Goal: Contribute content: Add original content to the website for others to see

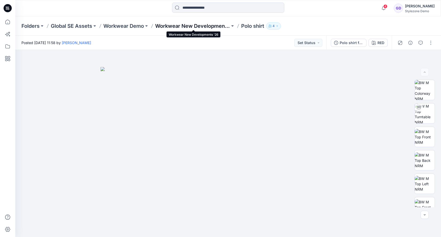
click at [188, 23] on p "Workwear New Developments '26" at bounding box center [192, 25] width 75 height 7
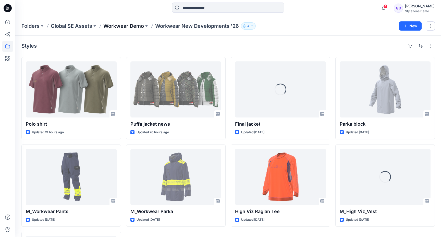
click at [126, 23] on p "Workwear Demo" at bounding box center [123, 25] width 41 height 7
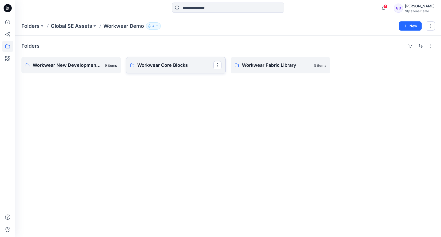
click at [189, 68] on p "Workwear Core Blocks" at bounding box center [175, 65] width 76 height 7
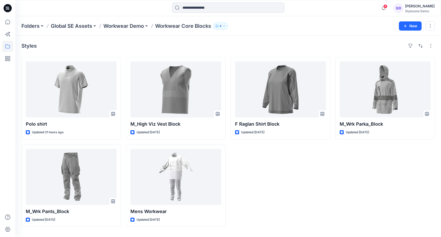
click at [259, 185] on div "F Raglan Shirt Block Updated [DATE]" at bounding box center [281, 142] width 100 height 170
click at [6, 46] on icon at bounding box center [7, 46] width 11 height 11
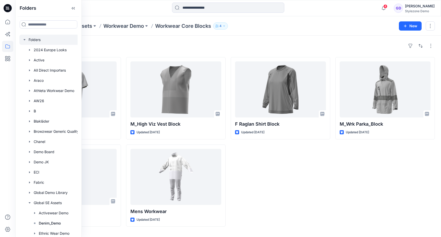
click at [25, 41] on icon "button" at bounding box center [24, 40] width 4 height 4
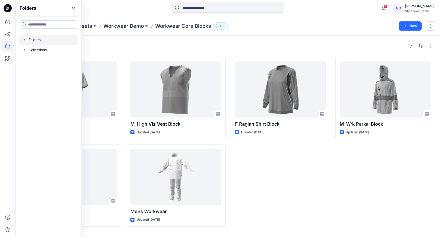
click at [25, 41] on icon "button" at bounding box center [24, 40] width 4 height 4
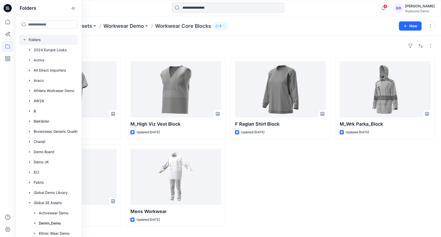
click at [23, 39] on icon "button" at bounding box center [24, 40] width 4 height 4
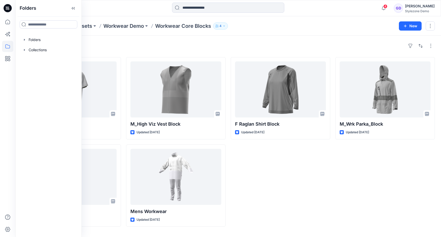
click at [281, 177] on div "F Raglan Shirt Block Updated [DATE]" at bounding box center [281, 142] width 100 height 170
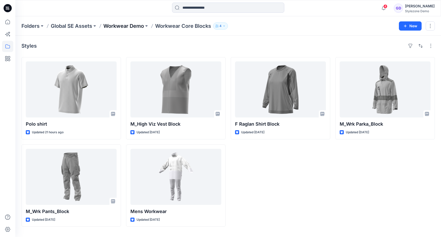
click at [133, 26] on p "Workwear Demo" at bounding box center [123, 25] width 41 height 7
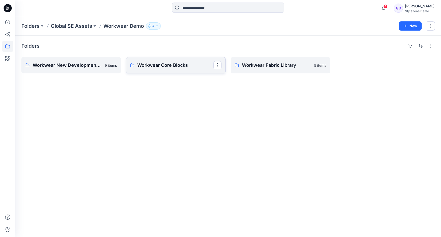
click at [185, 65] on p "Workwear Core Blocks" at bounding box center [175, 65] width 76 height 7
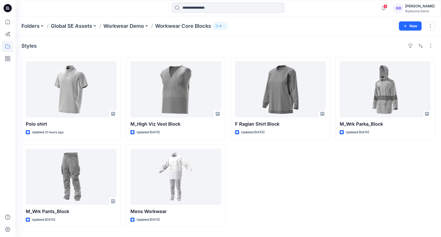
click at [263, 187] on div "F Raglan Shirt Block Updated [DATE]" at bounding box center [281, 142] width 100 height 170
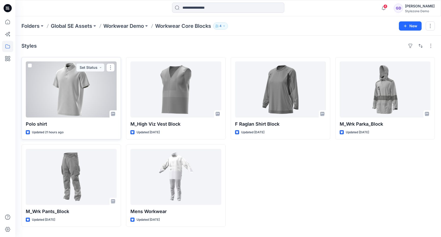
click at [68, 91] on div at bounding box center [71, 90] width 91 height 56
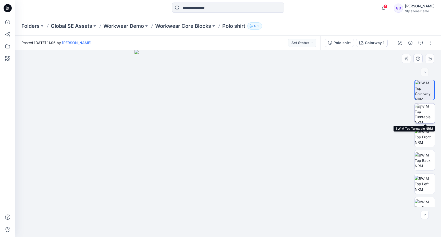
click at [426, 111] on img at bounding box center [425, 114] width 20 height 20
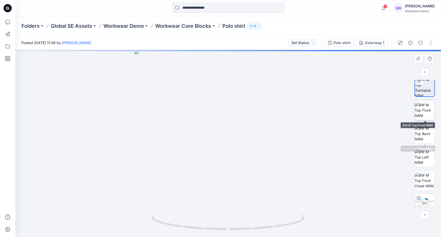
scroll to position [34, 0]
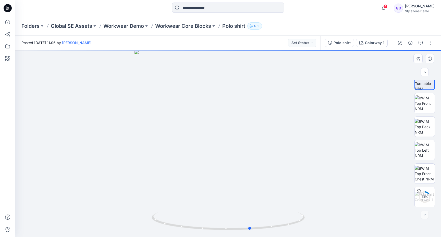
drag, startPoint x: 214, startPoint y: 166, endPoint x: 232, endPoint y: 168, distance: 18.3
click at [232, 169] on div at bounding box center [228, 143] width 426 height 187
click at [429, 109] on img at bounding box center [425, 103] width 20 height 16
click at [426, 122] on img at bounding box center [425, 127] width 20 height 16
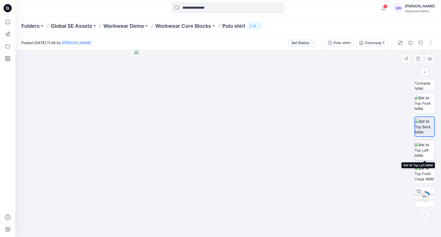
click at [421, 144] on img at bounding box center [425, 150] width 20 height 16
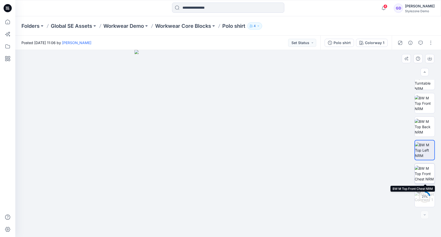
click at [428, 176] on img at bounding box center [425, 174] width 20 height 16
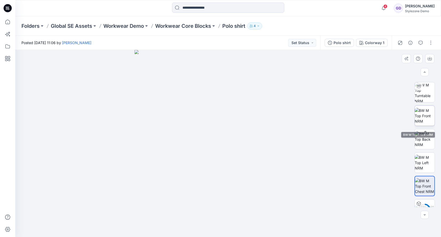
scroll to position [0, 0]
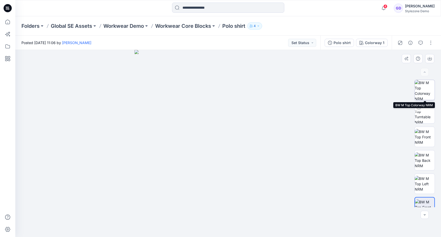
click at [422, 86] on img at bounding box center [425, 90] width 20 height 20
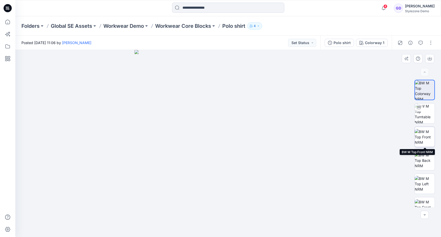
click at [425, 132] on img at bounding box center [425, 137] width 20 height 16
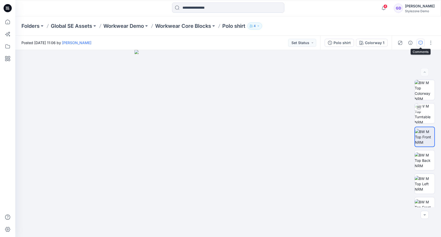
click at [424, 43] on button "button" at bounding box center [421, 43] width 8 height 8
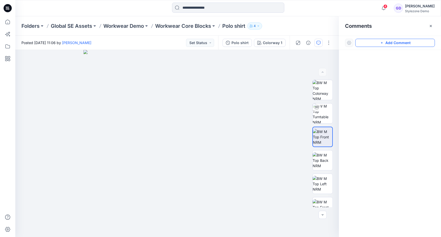
click at [403, 45] on button "Add Comment" at bounding box center [395, 43] width 80 height 8
click at [154, 135] on div "1" at bounding box center [177, 143] width 324 height 187
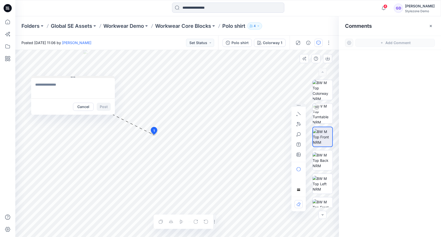
drag, startPoint x: 168, startPoint y: 137, endPoint x: 53, endPoint y: 76, distance: 130.2
click at [53, 76] on button at bounding box center [73, 77] width 84 height 3
click at [56, 91] on textarea at bounding box center [73, 88] width 84 height 20
type textarea "**********"
click at [301, 122] on button "button" at bounding box center [299, 124] width 8 height 8
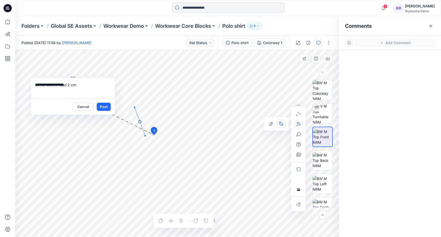
drag, startPoint x: 140, startPoint y: 122, endPoint x: 146, endPoint y: 137, distance: 15.8
click at [146, 137] on icon "Layer 1" at bounding box center [177, 143] width 324 height 187
click at [152, 143] on icon "Layer 1" at bounding box center [177, 143] width 324 height 187
click at [102, 103] on button "Post" at bounding box center [104, 107] width 14 height 8
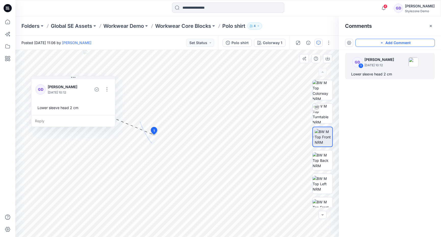
click at [391, 40] on button "Add Comment" at bounding box center [395, 43] width 80 height 8
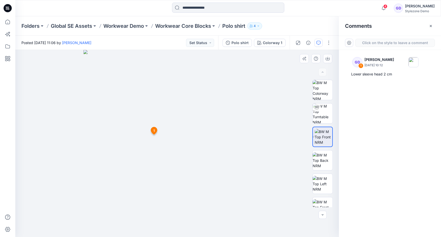
click at [182, 121] on div "2 1 GD [PERSON_NAME] [DATE] 10:12 Lower sleeve head 2 cm Reply" at bounding box center [177, 143] width 324 height 187
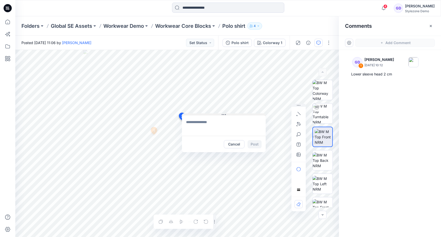
drag, startPoint x: 190, startPoint y: 123, endPoint x: 231, endPoint y: 71, distance: 66.5
click at [231, 114] on button at bounding box center [224, 115] width 84 height 3
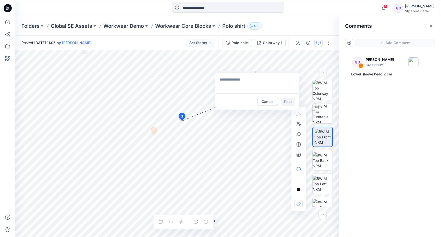
click at [232, 88] on textarea at bounding box center [257, 83] width 84 height 20
type textarea "**********"
click at [289, 100] on button "Post" at bounding box center [288, 102] width 14 height 8
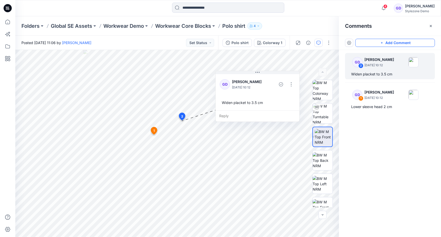
click at [389, 45] on button "Add Comment" at bounding box center [395, 43] width 80 height 8
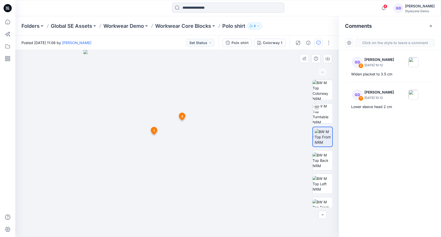
click at [249, 158] on div "3 1 GD [PERSON_NAME] [DATE] 10:12 Lower sleeve head 2 cm Reply 2 GD [PERSON_NAM…" at bounding box center [177, 143] width 324 height 187
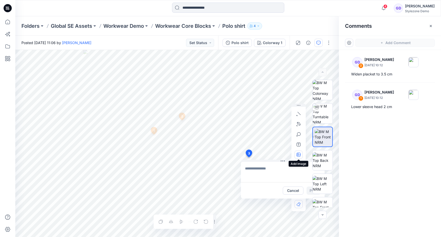
click at [299, 153] on icon "button" at bounding box center [299, 155] width 4 height 4
type input"] "**********"
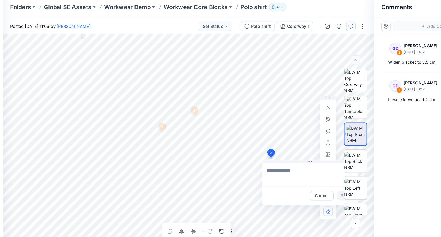
click at [275, 166] on textarea at bounding box center [283, 172] width 84 height 20
type textarea "**********"
click at [310, 193] on div at bounding box center [322, 144] width 33 height 128
click at [310, 191] on div at bounding box center [322, 144] width 33 height 128
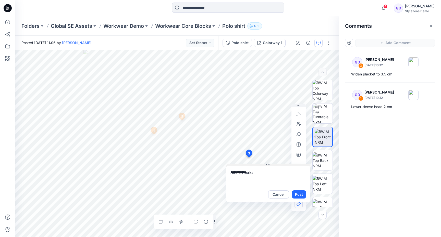
drag, startPoint x: 287, startPoint y: 161, endPoint x: 245, endPoint y: 168, distance: 42.7
click at [245, 167] on button at bounding box center [268, 165] width 84 height 3
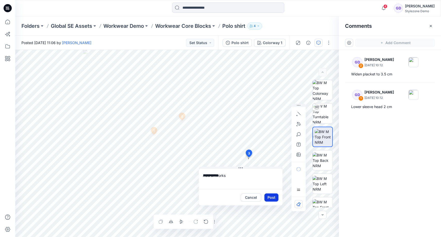
click at [276, 198] on button "Post" at bounding box center [272, 198] width 14 height 8
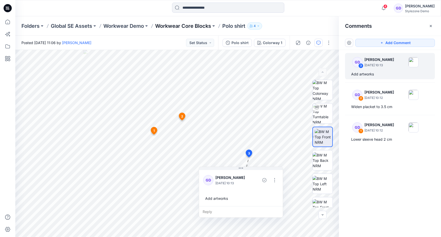
click at [182, 27] on p "Workwear Core Blocks" at bounding box center [183, 25] width 56 height 7
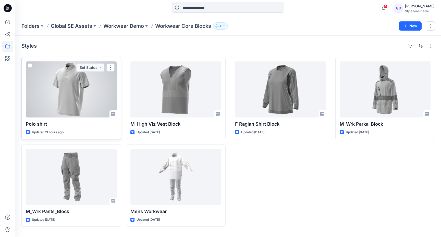
click at [59, 93] on div at bounding box center [71, 90] width 91 height 56
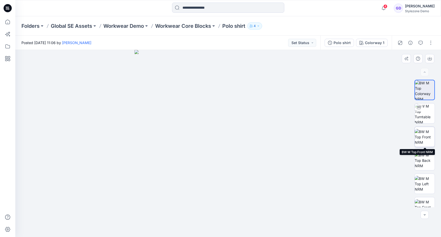
click at [427, 141] on img at bounding box center [425, 137] width 20 height 16
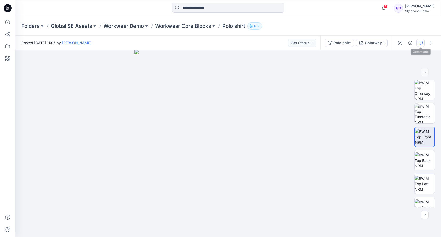
click at [419, 42] on icon "button" at bounding box center [421, 43] width 4 height 4
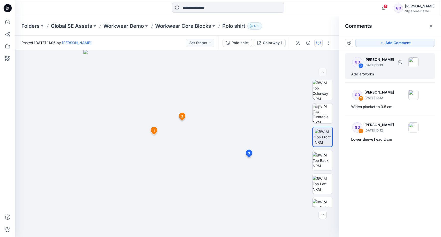
click at [380, 68] on div "GD 3 [PERSON_NAME] [DATE] 10:13" at bounding box center [383, 62] width 70 height 14
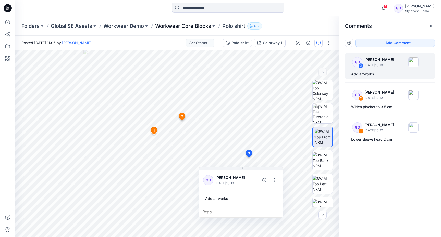
click at [182, 27] on p "Workwear Core Blocks" at bounding box center [183, 25] width 56 height 7
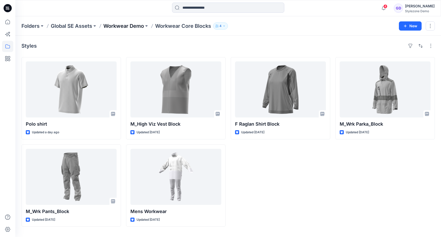
click at [131, 27] on p "Workwear Demo" at bounding box center [123, 25] width 41 height 7
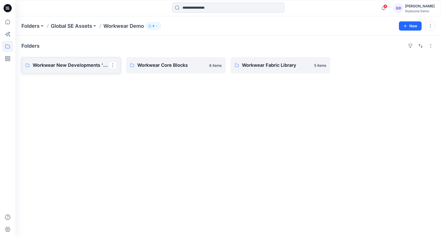
click at [65, 62] on p "Workwear New Developments '26" at bounding box center [71, 65] width 76 height 7
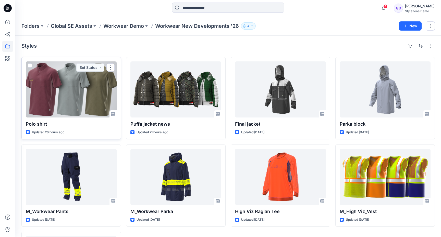
click at [72, 92] on div at bounding box center [71, 90] width 91 height 56
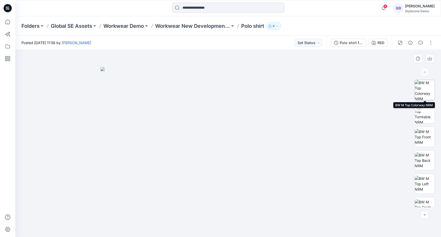
click at [428, 93] on img at bounding box center [425, 90] width 20 height 20
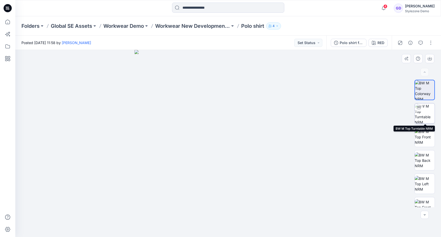
click at [422, 114] on img at bounding box center [425, 114] width 20 height 20
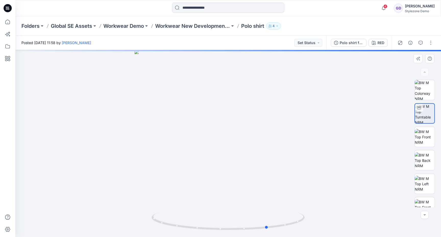
drag, startPoint x: 231, startPoint y: 177, endPoint x: 222, endPoint y: 178, distance: 9.2
click at [222, 178] on div at bounding box center [228, 143] width 426 height 187
click at [423, 134] on img at bounding box center [425, 137] width 20 height 16
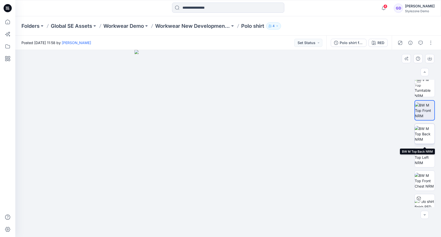
scroll to position [28, 0]
click at [425, 131] on img at bounding box center [425, 132] width 20 height 16
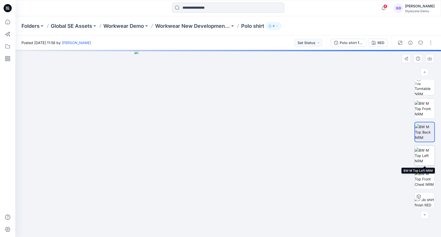
click at [426, 154] on img at bounding box center [425, 156] width 20 height 16
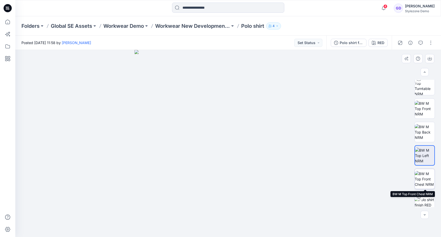
click at [426, 172] on img at bounding box center [425, 179] width 20 height 16
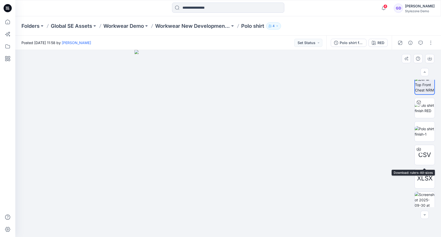
scroll to position [124, 0]
click at [425, 130] on img at bounding box center [425, 130] width 20 height 11
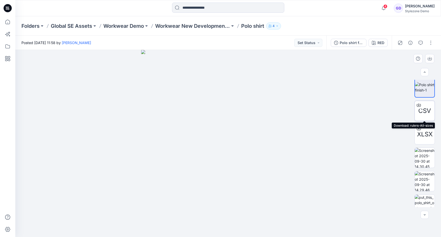
scroll to position [167, 0]
click at [426, 157] on img at bounding box center [425, 158] width 20 height 20
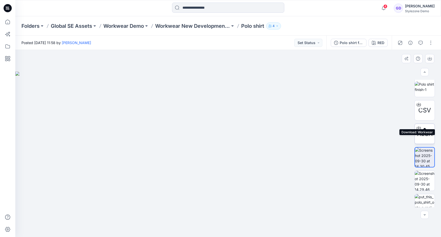
scroll to position [205, 0]
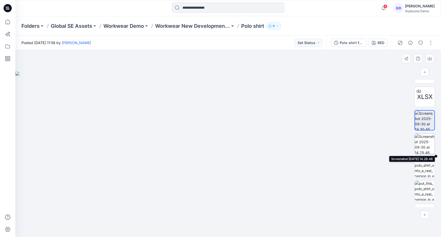
click at [426, 146] on img at bounding box center [425, 144] width 20 height 20
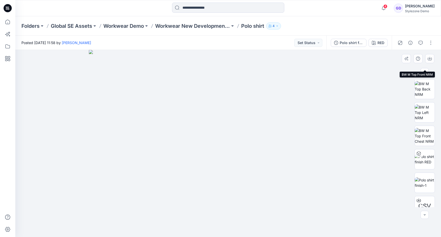
scroll to position [83, 0]
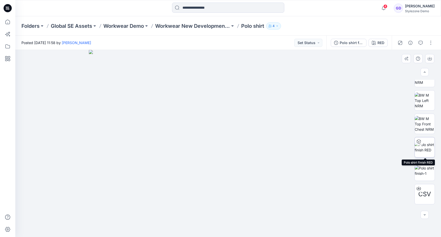
click at [424, 146] on img at bounding box center [425, 147] width 20 height 11
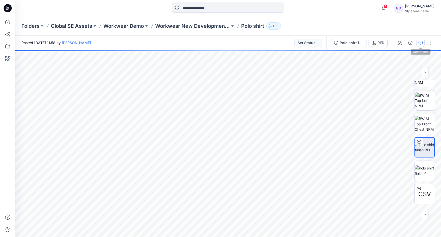
click at [421, 45] on button "button" at bounding box center [421, 43] width 8 height 8
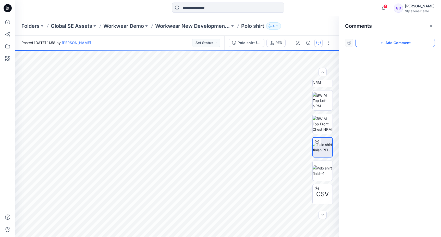
click at [386, 44] on button "Add Comment" at bounding box center [395, 43] width 80 height 8
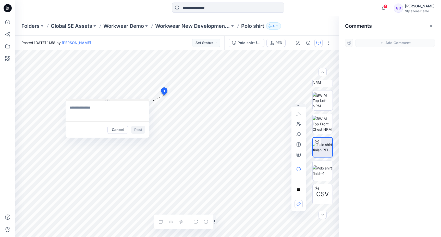
drag, startPoint x: 175, startPoint y: 99, endPoint x: 71, endPoint y: 100, distance: 103.9
click at [71, 100] on button at bounding box center [108, 100] width 84 height 3
click at [85, 110] on textarea at bounding box center [94, 110] width 84 height 20
type textarea "**********"
click at [125, 129] on button "Post" at bounding box center [125, 129] width 14 height 8
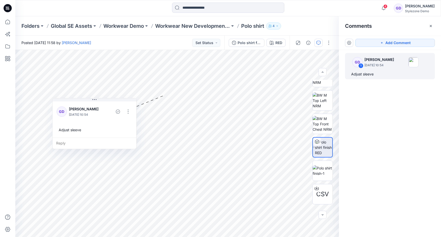
click at [61, 146] on div "Reply" at bounding box center [95, 143] width 84 height 11
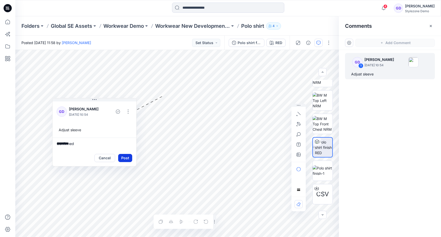
type textarea "*********"
click at [127, 158] on button "Post" at bounding box center [125, 158] width 14 height 8
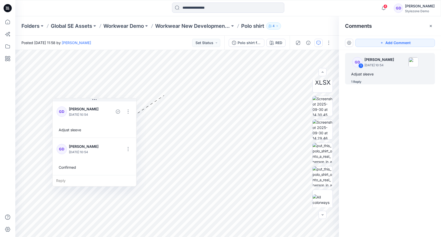
scroll to position [222, 0]
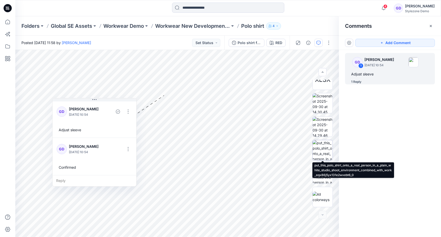
click at [321, 144] on img at bounding box center [323, 150] width 20 height 20
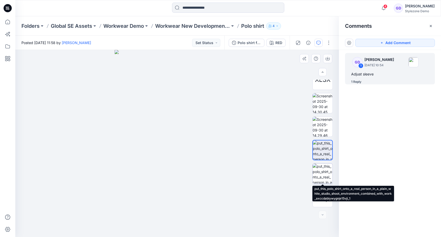
click at [326, 173] on img at bounding box center [323, 174] width 20 height 20
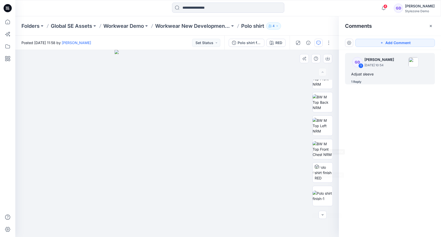
scroll to position [0, 0]
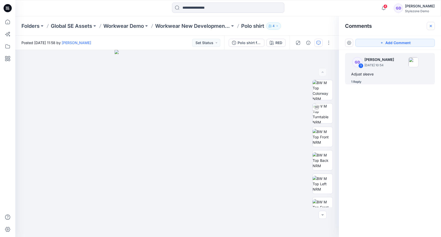
click at [431, 27] on icon "button" at bounding box center [431, 26] width 2 height 2
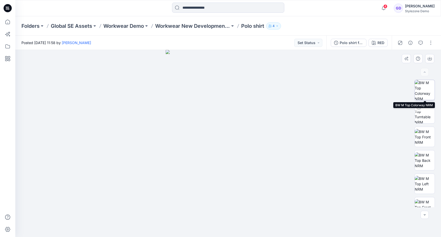
click at [428, 88] on img at bounding box center [425, 90] width 20 height 20
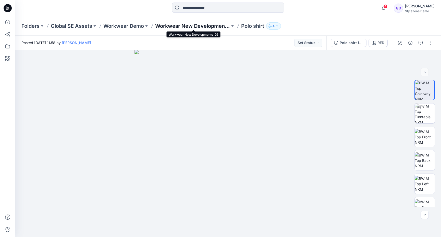
click at [187, 26] on p "Workwear New Developments '26" at bounding box center [192, 25] width 75 height 7
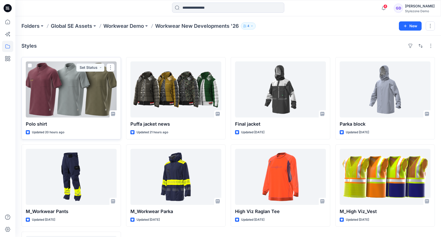
click at [75, 104] on div at bounding box center [71, 90] width 91 height 56
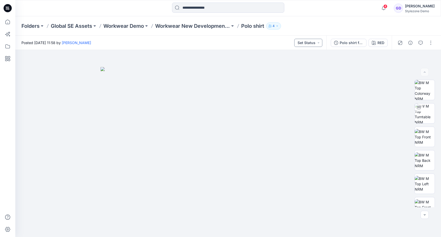
click at [314, 42] on button "Set Status" at bounding box center [308, 43] width 28 height 8
click at [295, 102] on p "Design Review 2" at bounding box center [301, 101] width 28 height 7
click at [356, 44] on div "Polo shirt finish" at bounding box center [351, 43] width 23 height 6
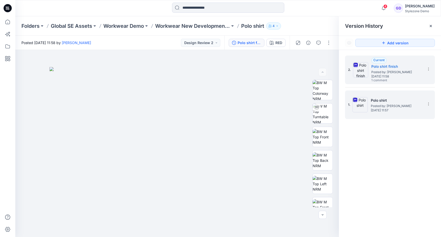
click at [393, 110] on span "[DATE] 11:57" at bounding box center [396, 111] width 51 height 4
click at [393, 73] on span "Posted by: [PERSON_NAME]" at bounding box center [396, 72] width 51 height 5
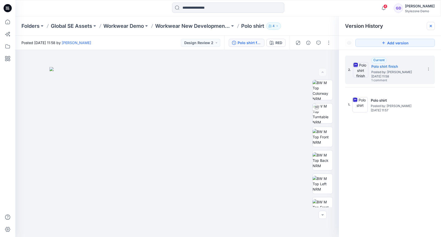
click at [430, 28] on icon at bounding box center [431, 26] width 4 height 4
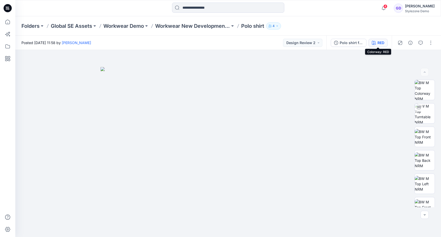
click at [386, 45] on button "RED" at bounding box center [378, 43] width 19 height 8
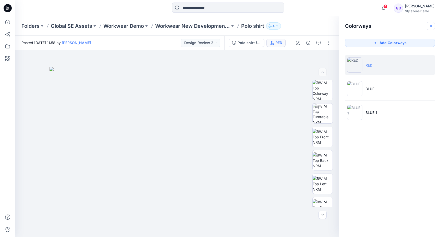
click at [430, 24] on icon "button" at bounding box center [431, 26] width 4 height 4
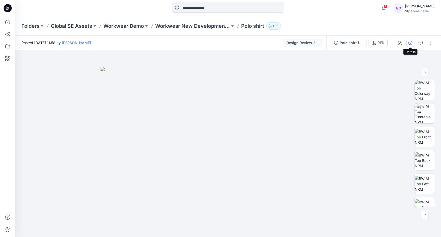
click at [413, 43] on button "button" at bounding box center [410, 43] width 8 height 8
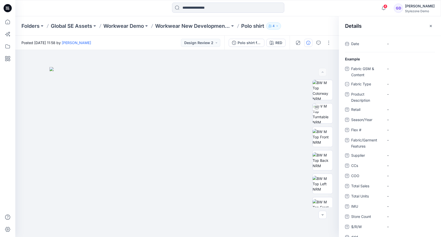
scroll to position [0, 0]
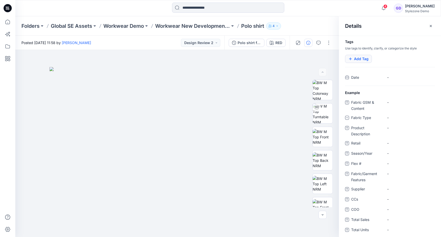
click at [361, 61] on button "Add Tag" at bounding box center [358, 59] width 27 height 8
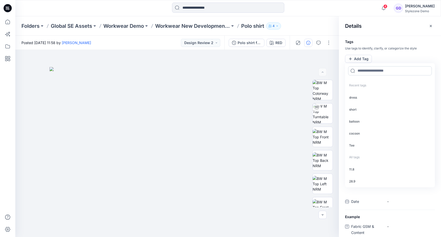
click at [370, 74] on input at bounding box center [390, 70] width 84 height 9
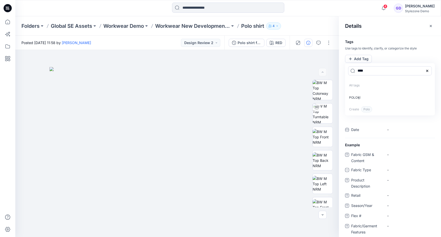
type input "****"
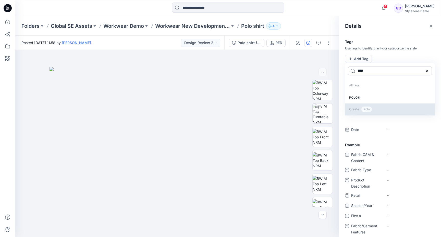
click at [364, 108] on span "Polo" at bounding box center [366, 109] width 11 height 6
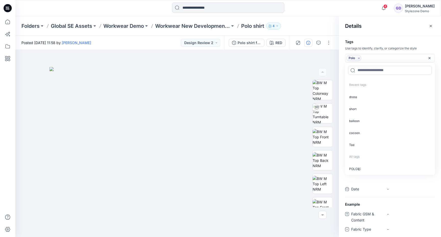
click at [404, 47] on p "Use tags to identify, clarify, or categorize the style" at bounding box center [390, 48] width 102 height 5
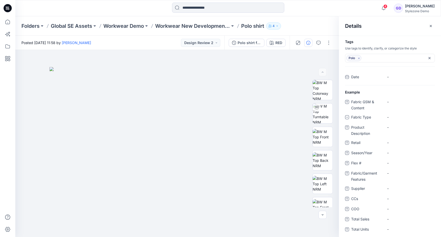
scroll to position [15, 0]
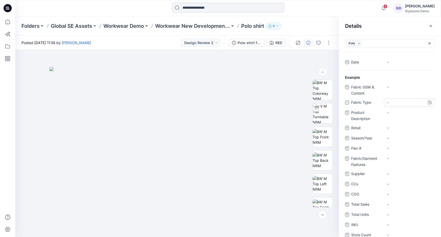
click at [386, 102] on div "-" at bounding box center [409, 103] width 51 height 8
click at [393, 122] on div "Knit" at bounding box center [409, 124] width 49 height 10
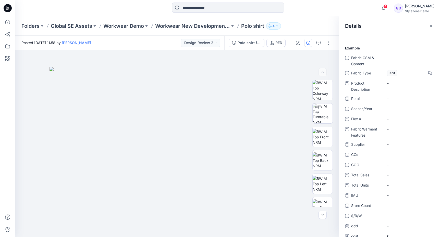
scroll to position [0, 0]
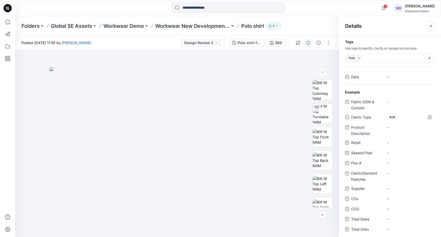
click at [430, 27] on icon "button" at bounding box center [431, 26] width 4 height 4
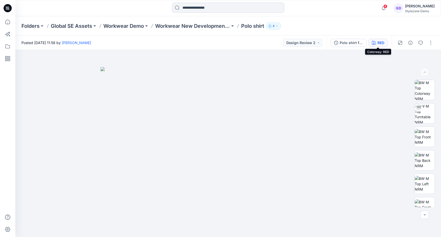
click at [383, 44] on div "RED" at bounding box center [381, 43] width 7 height 6
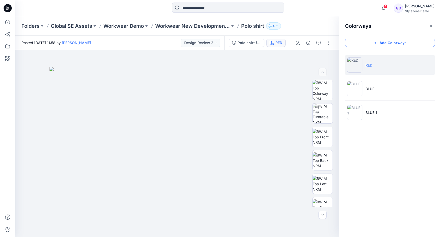
click at [408, 44] on button "Add Colorways" at bounding box center [390, 43] width 90 height 8
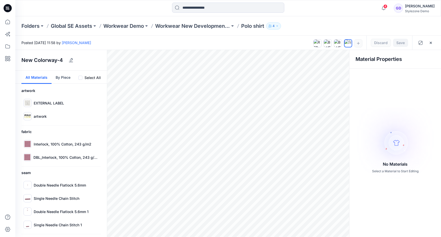
click at [52, 144] on p "Interlock, 100% Cotton, 243 g/m2" at bounding box center [63, 144] width 58 height 5
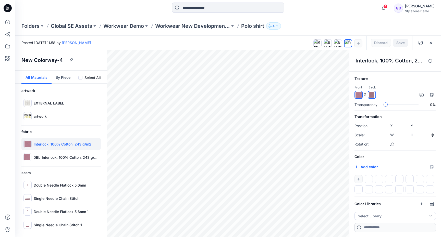
click at [360, 181] on div at bounding box center [395, 184] width 81 height 18
click at [362, 165] on button "Add color" at bounding box center [366, 167] width 23 height 6
click at [414, 157] on h6 "Color" at bounding box center [395, 157] width 81 height 6
drag, startPoint x: 358, startPoint y: 167, endPoint x: 373, endPoint y: 179, distance: 18.3
click at [373, 179] on div "Color #785fbf *******" at bounding box center [395, 174] width 81 height 40
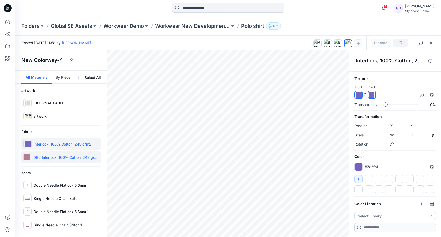
click at [25, 155] on img at bounding box center [27, 157] width 6 height 6
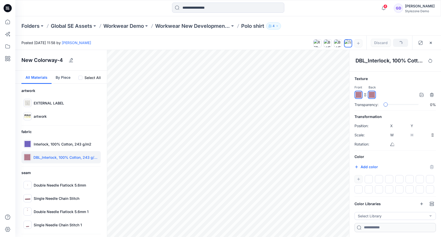
click at [361, 166] on input "*******" at bounding box center [362, 167] width 6 height 5
type input "*******"
click at [377, 158] on h6 "Color" at bounding box center [395, 157] width 81 height 6
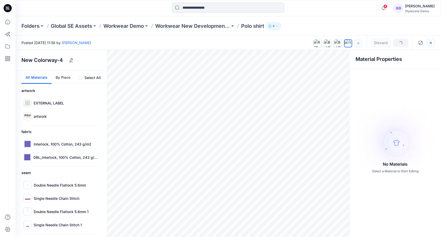
click at [431, 45] on button "button" at bounding box center [431, 43] width 8 height 8
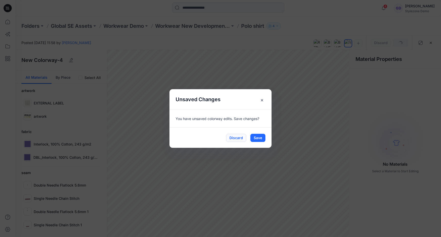
click at [232, 137] on button "Discard" at bounding box center [236, 138] width 20 height 8
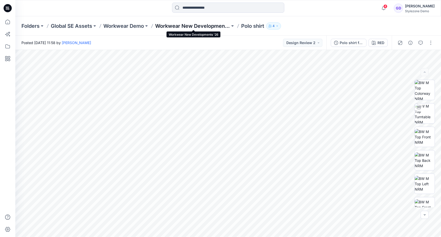
click at [181, 28] on p "Workwear New Developments '26" at bounding box center [192, 25] width 75 height 7
